Goal: Task Accomplishment & Management: Use online tool/utility

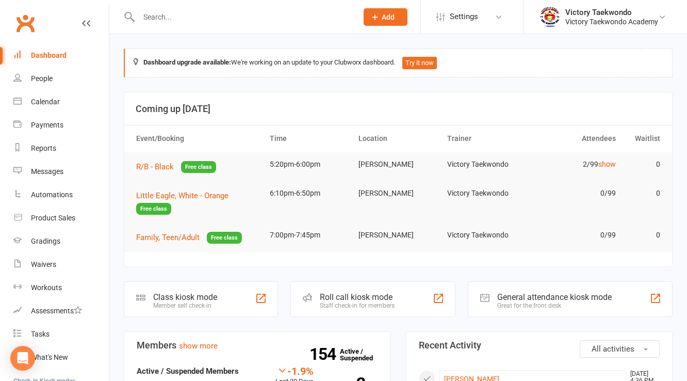
click at [162, 22] on input "text" at bounding box center [243, 17] width 215 height 14
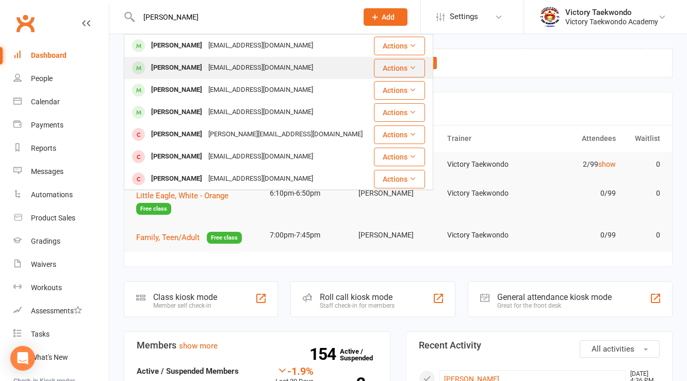
type input "gordon"
click at [177, 66] on div "Zachary Gordon" at bounding box center [176, 67] width 57 height 15
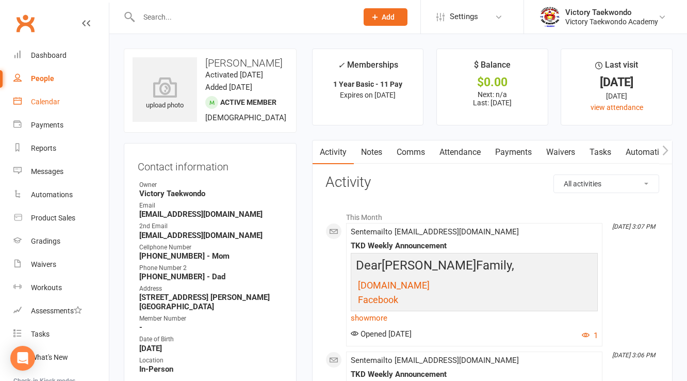
click at [58, 102] on div "Calendar" at bounding box center [45, 102] width 29 height 8
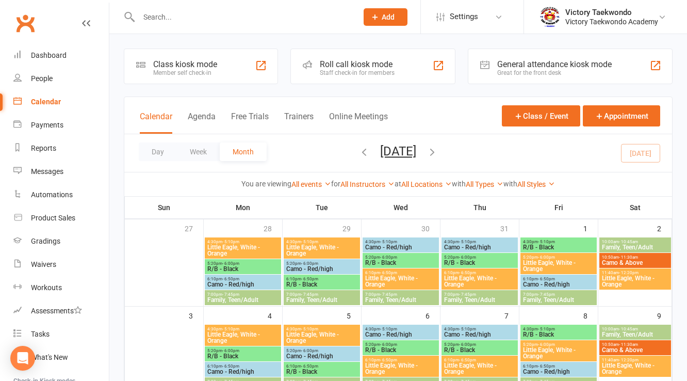
click at [221, 78] on div "Class kiosk mode Member self check-in" at bounding box center [201, 67] width 154 height 36
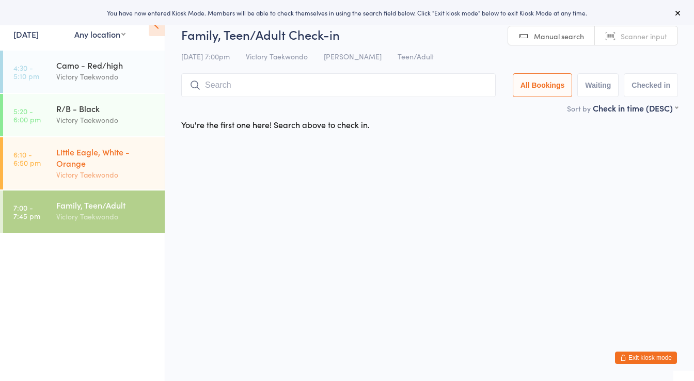
click at [119, 178] on div "Victory Taekwondo" at bounding box center [106, 175] width 100 height 12
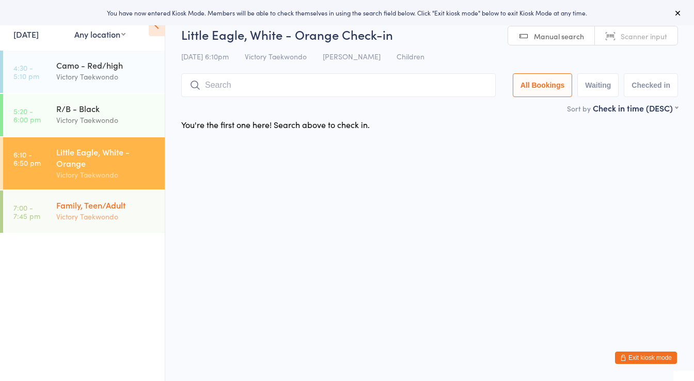
click at [118, 204] on div "Family, Teen/Adult" at bounding box center [106, 204] width 100 height 11
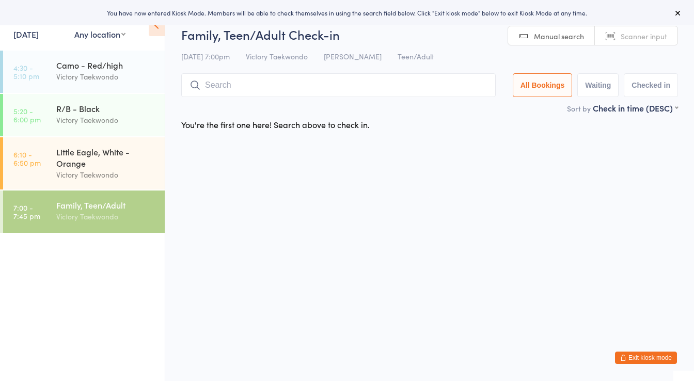
click at [212, 90] on input "search" at bounding box center [338, 85] width 314 height 24
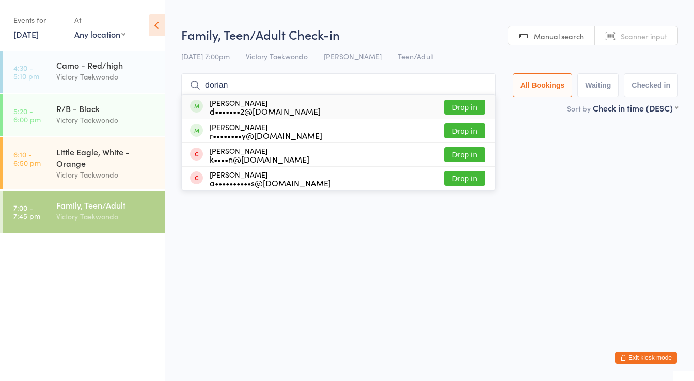
type input "dorian"
click at [275, 101] on div "[PERSON_NAME] d•••••••2@[DOMAIN_NAME]" at bounding box center [265, 107] width 111 height 17
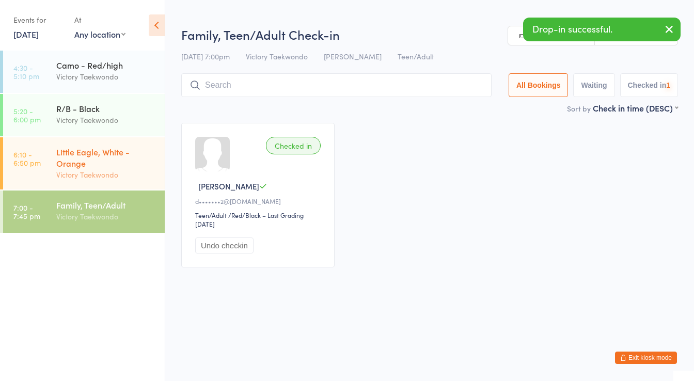
click at [138, 144] on div "Little Eagle, White - Orange Victory Taekwondo" at bounding box center [110, 163] width 108 height 52
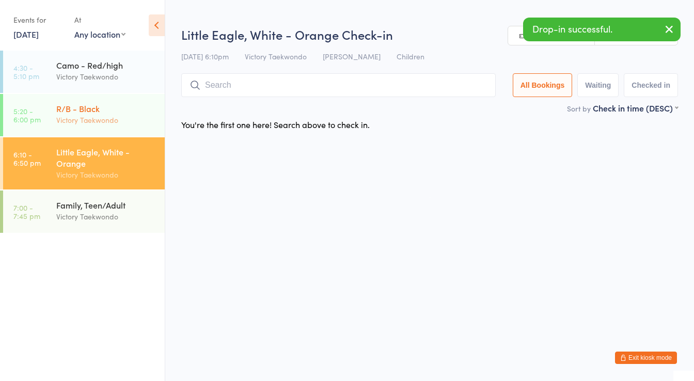
click at [133, 119] on div "Victory Taekwondo" at bounding box center [106, 120] width 100 height 12
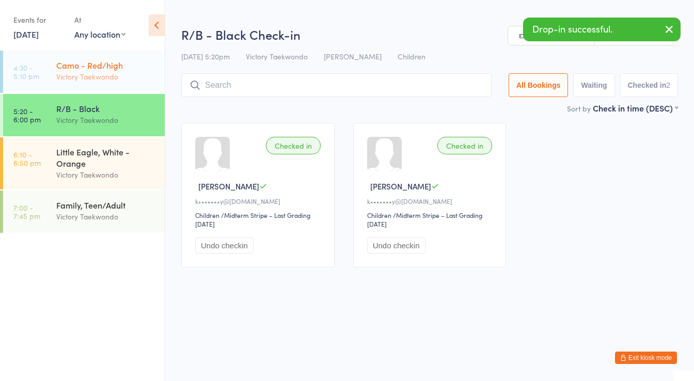
click at [129, 78] on div "Victory Taekwondo" at bounding box center [106, 77] width 100 height 12
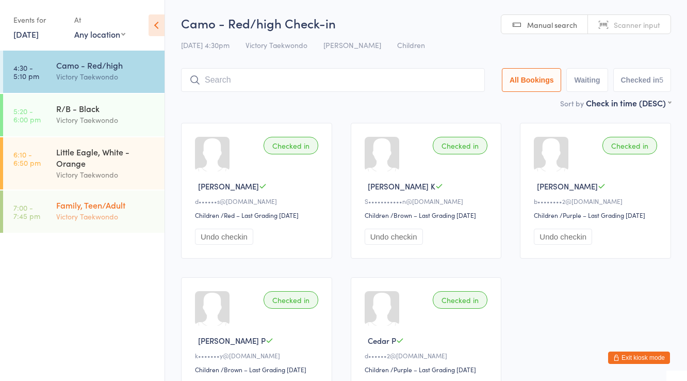
click at [124, 218] on div "Victory Taekwondo" at bounding box center [106, 217] width 100 height 12
